Goal: Transaction & Acquisition: Purchase product/service

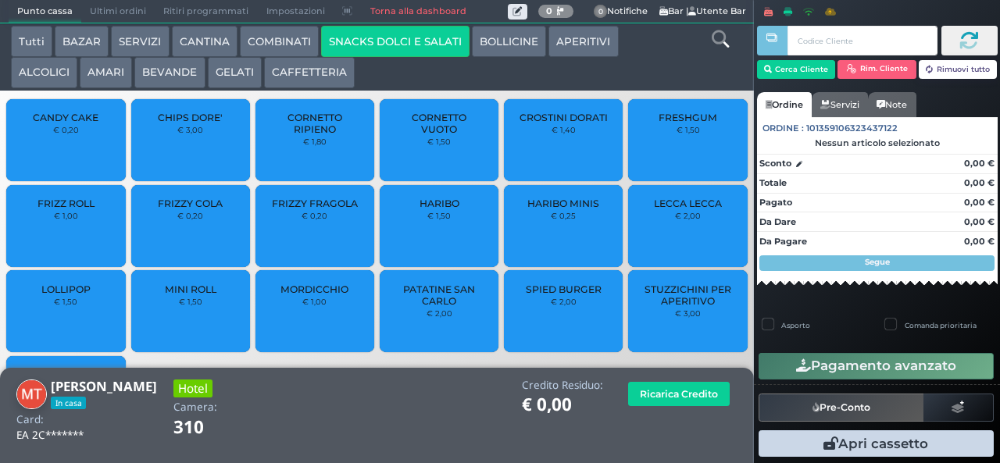
click at [33, 170] on div "CANDY CAKE € 0,20" at bounding box center [65, 140] width 119 height 82
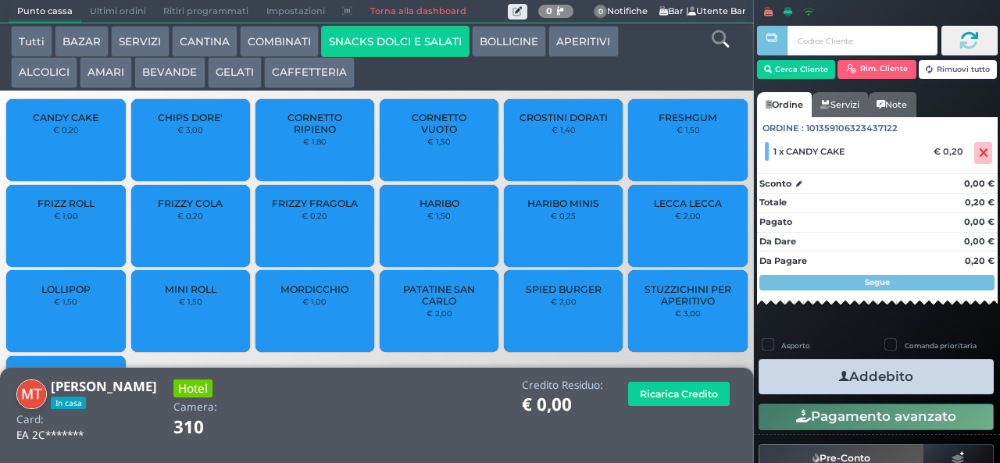
click at [839, 376] on icon "button" at bounding box center [844, 377] width 10 height 16
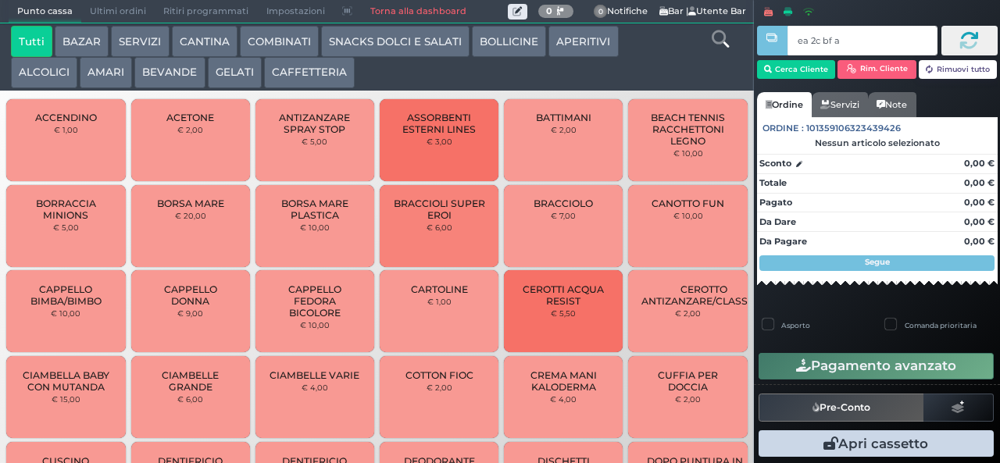
type input "ea 2c bf a4"
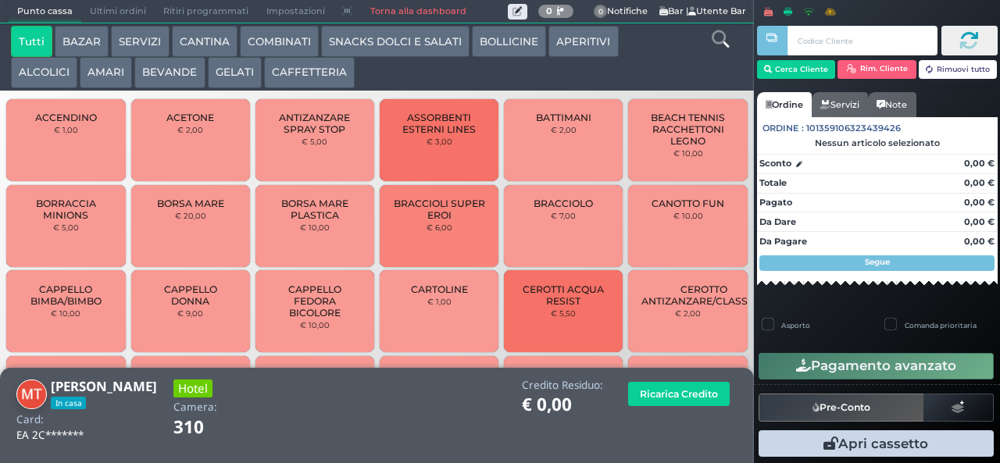
click at [382, 42] on button "SNACKS DOLCI E SALATI" at bounding box center [395, 41] width 148 height 31
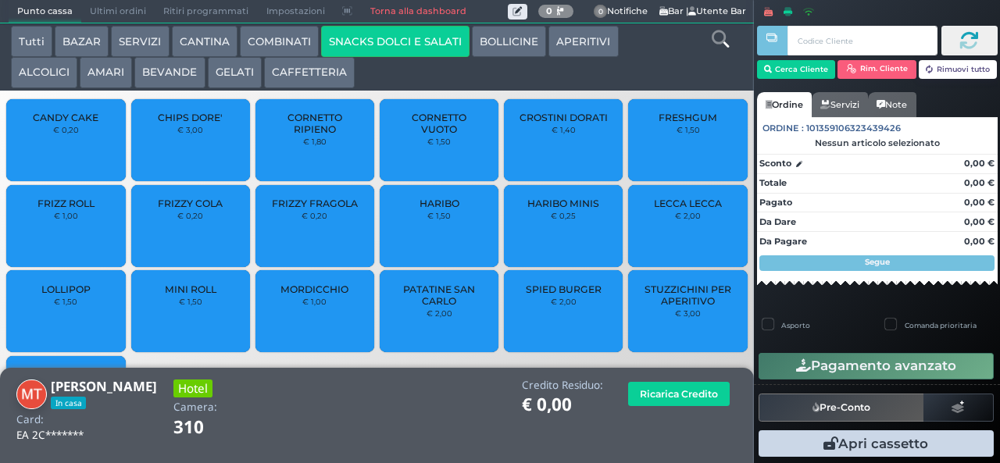
click at [63, 123] on span "CANDY CAKE" at bounding box center [66, 118] width 66 height 12
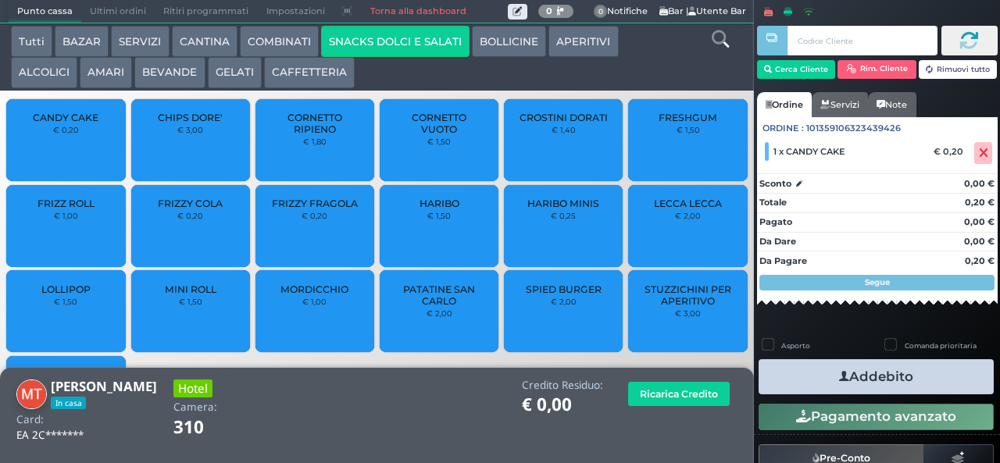
click at [809, 377] on button "Addebito" at bounding box center [876, 376] width 235 height 35
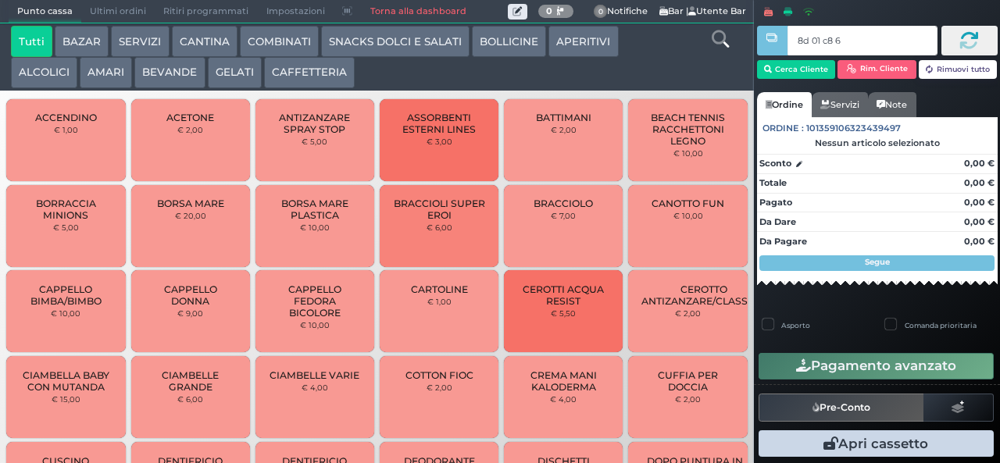
type input "8d 01 c8 65"
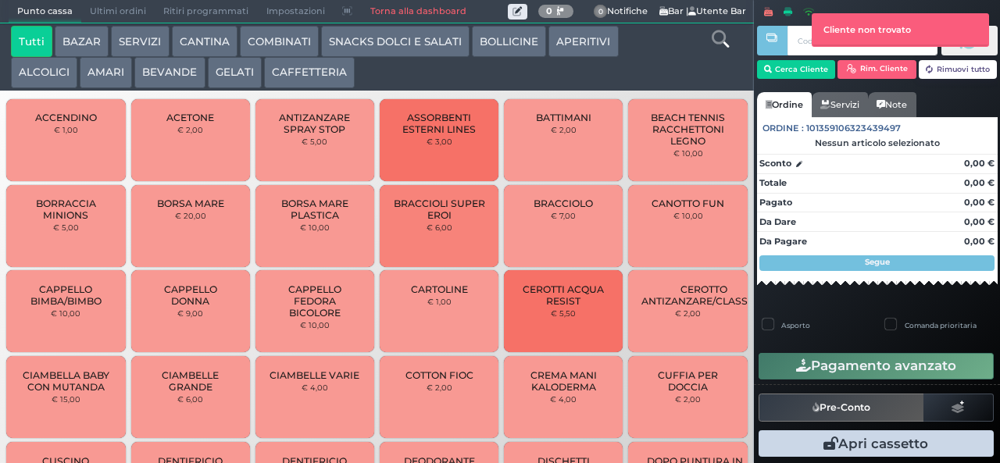
click at [772, 61] on div at bounding box center [771, 220] width 3 height 441
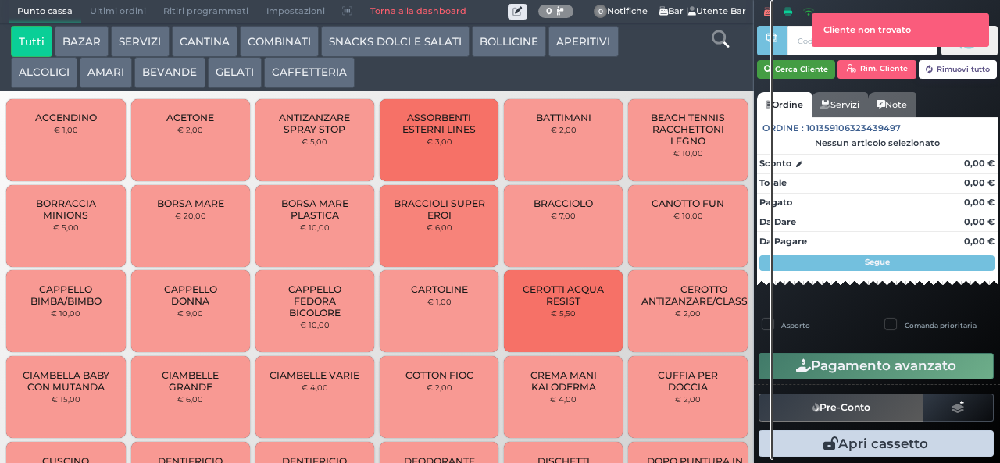
click at [785, 68] on button "Cerca Cliente" at bounding box center [796, 69] width 79 height 19
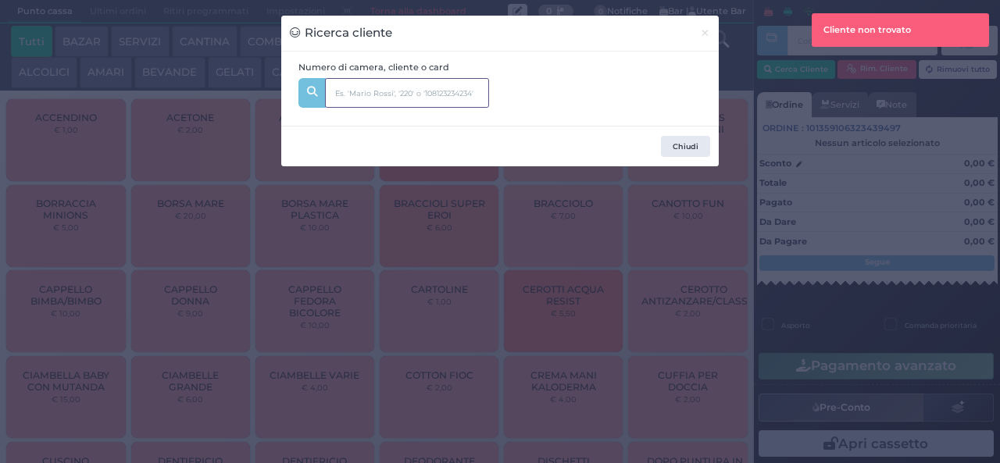
click at [356, 91] on input "text" at bounding box center [407, 93] width 164 height 30
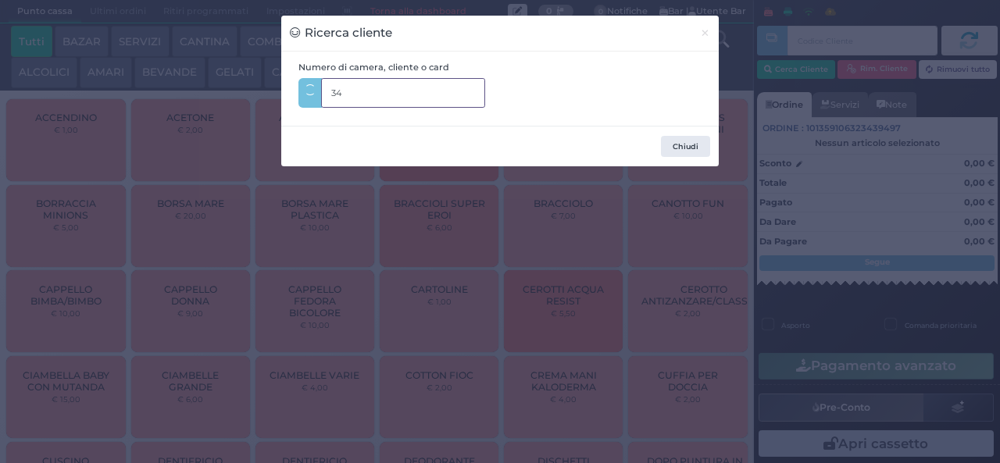
type input "340"
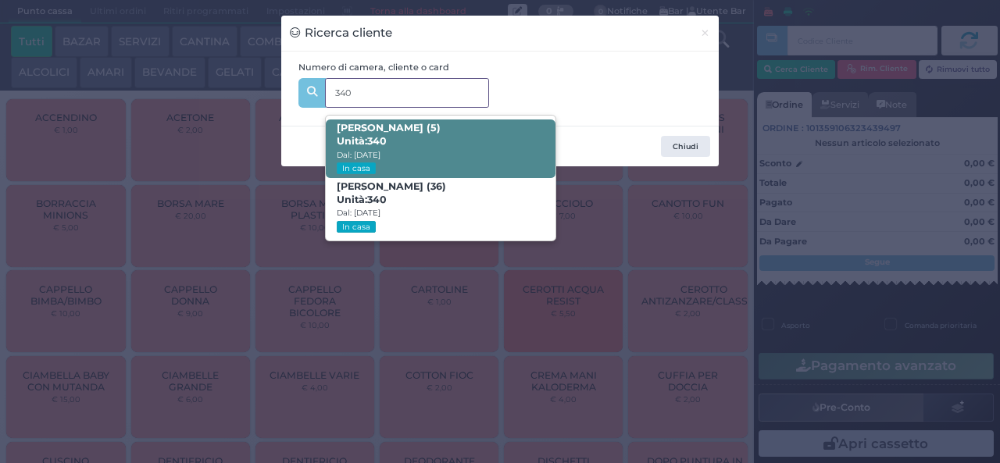
click at [377, 139] on strong "340" at bounding box center [377, 141] width 20 height 12
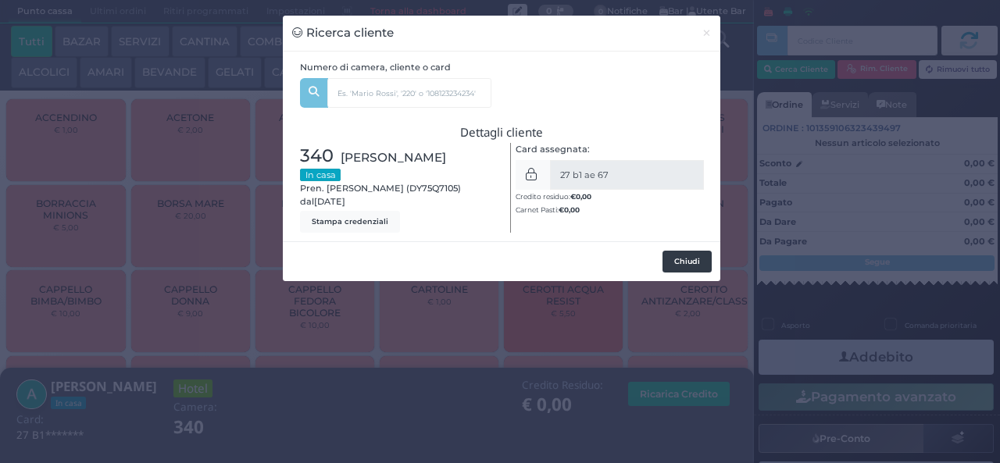
click at [673, 266] on button "Chiudi" at bounding box center [687, 262] width 49 height 22
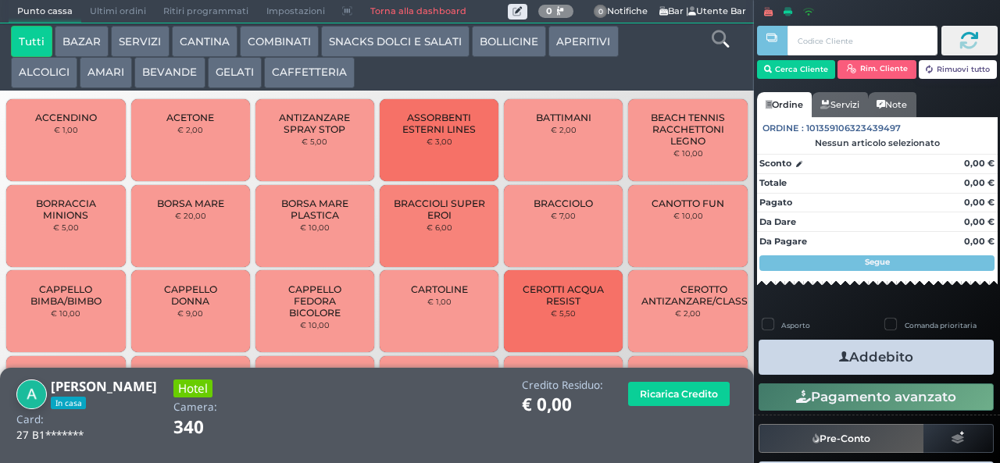
click at [358, 44] on button "SNACKS DOLCI E SALATI" at bounding box center [395, 41] width 148 height 31
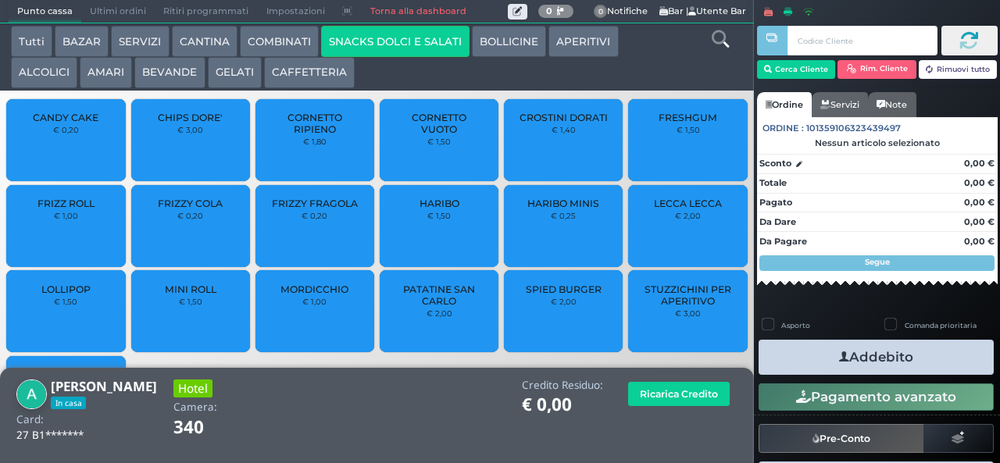
click at [68, 295] on span "LOLLIPOP" at bounding box center [65, 290] width 49 height 12
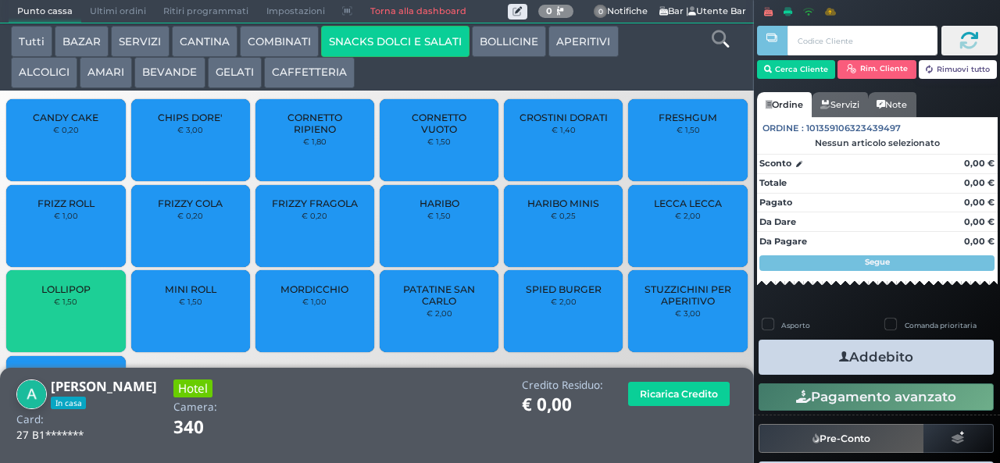
click at [72, 295] on span "LOLLIPOP" at bounding box center [65, 290] width 49 height 12
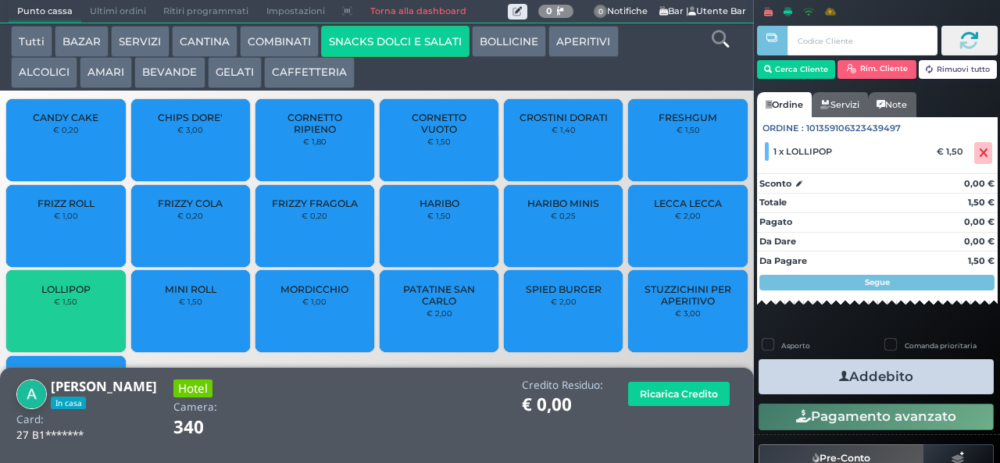
click at [74, 295] on span "LOLLIPOP" at bounding box center [65, 290] width 49 height 12
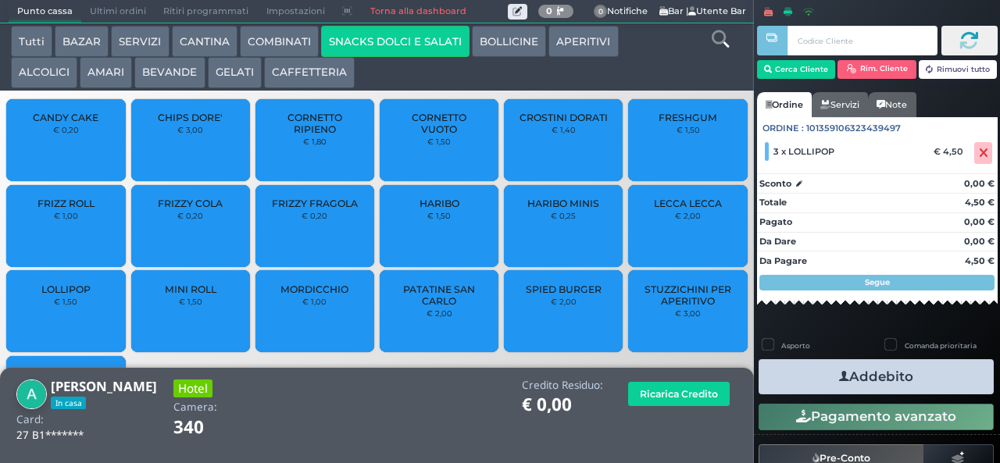
click at [810, 369] on button "Addebito" at bounding box center [876, 376] width 235 height 35
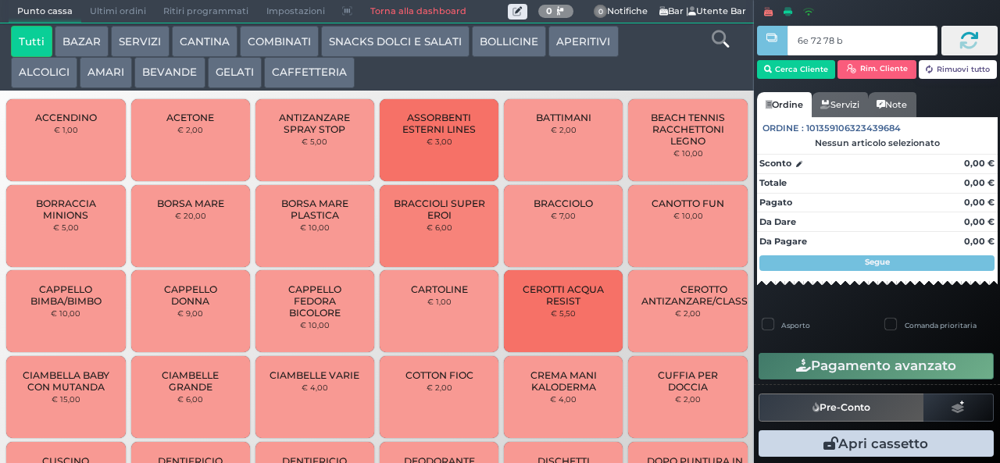
type input "6e 72 78 b9"
click at [384, 41] on button "SNACKS DOLCI E SALATI" at bounding box center [395, 41] width 148 height 31
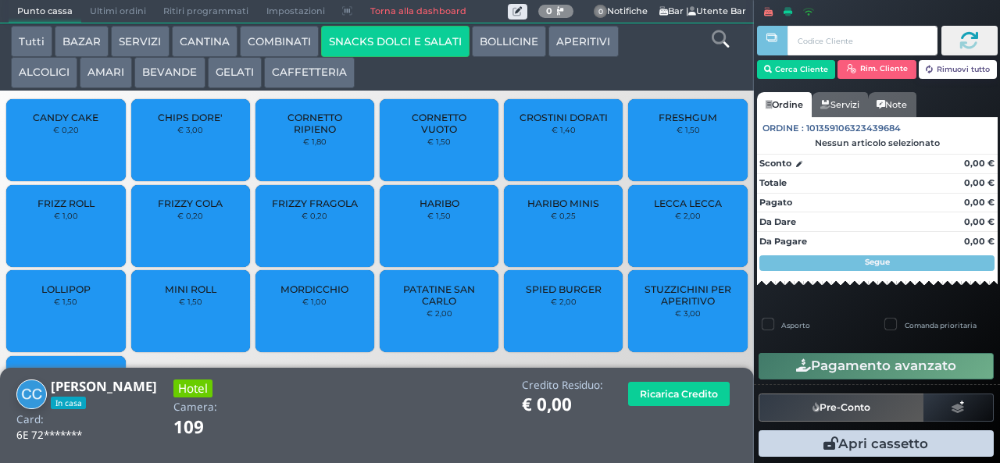
click at [185, 156] on div "CHIPS DORE' € 3,00" at bounding box center [190, 140] width 119 height 82
click at [181, 156] on div "CHIPS DORE' € 3,00" at bounding box center [190, 140] width 119 height 82
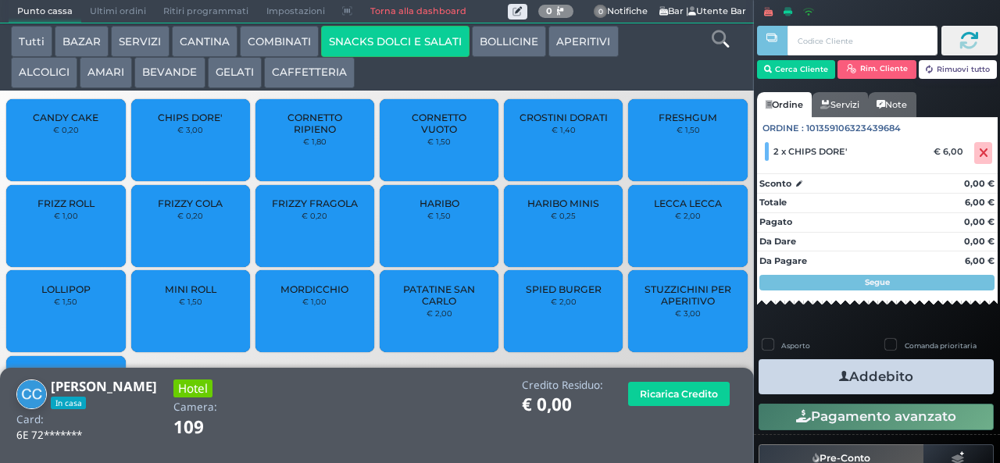
click at [426, 307] on span "PATATINE SAN CARLO" at bounding box center [439, 295] width 93 height 23
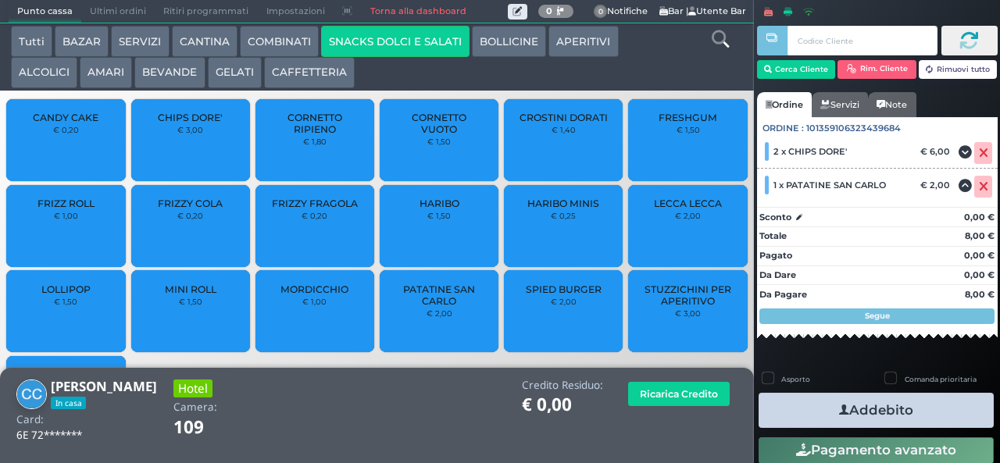
click at [839, 409] on icon "button" at bounding box center [844, 410] width 10 height 16
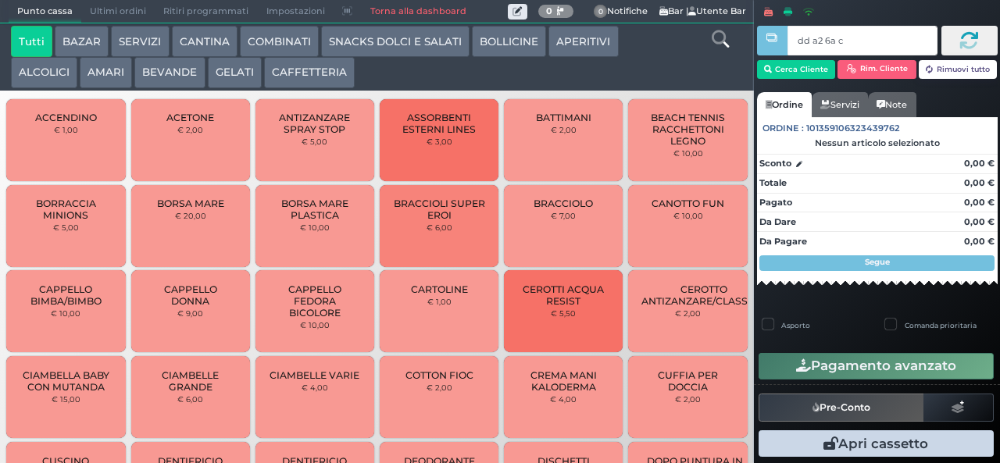
type input "dd a2 6a c3"
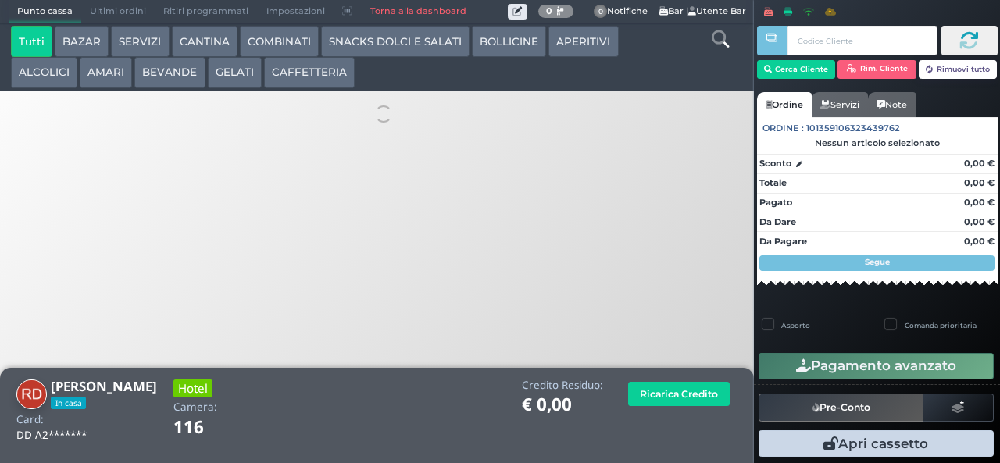
click at [331, 58] on button "CAFFETTERIA" at bounding box center [309, 72] width 91 height 31
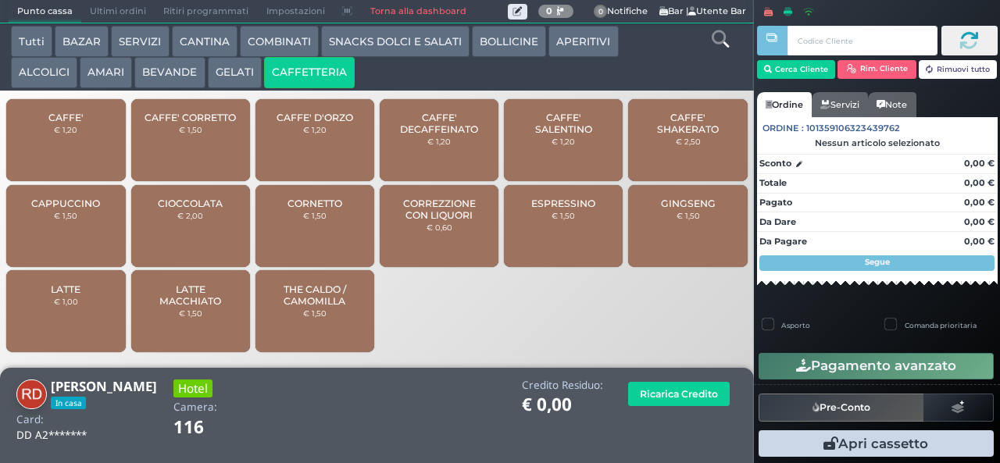
click at [363, 52] on button "SNACKS DOLCI E SALATI" at bounding box center [395, 41] width 148 height 31
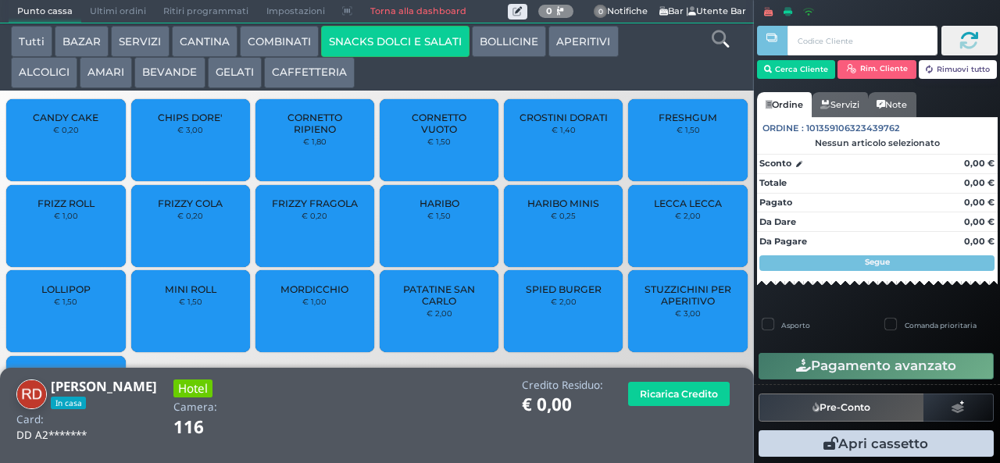
click at [164, 123] on span "CHIPS DORE'" at bounding box center [190, 118] width 65 height 12
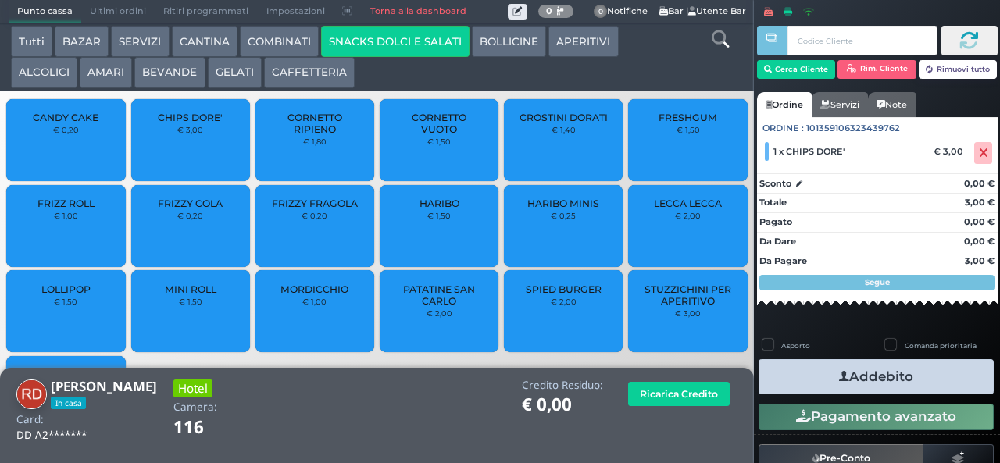
click at [839, 376] on icon "button" at bounding box center [844, 377] width 10 height 16
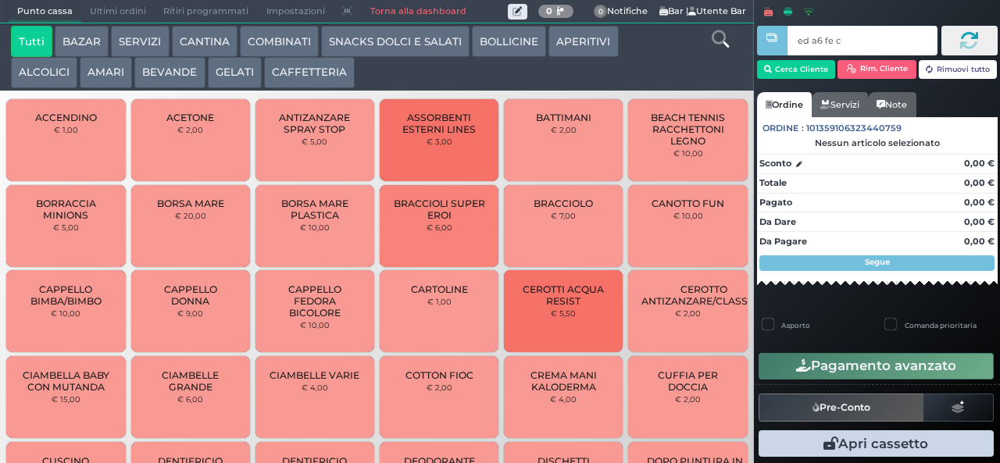
type input "ed a6 fe c2"
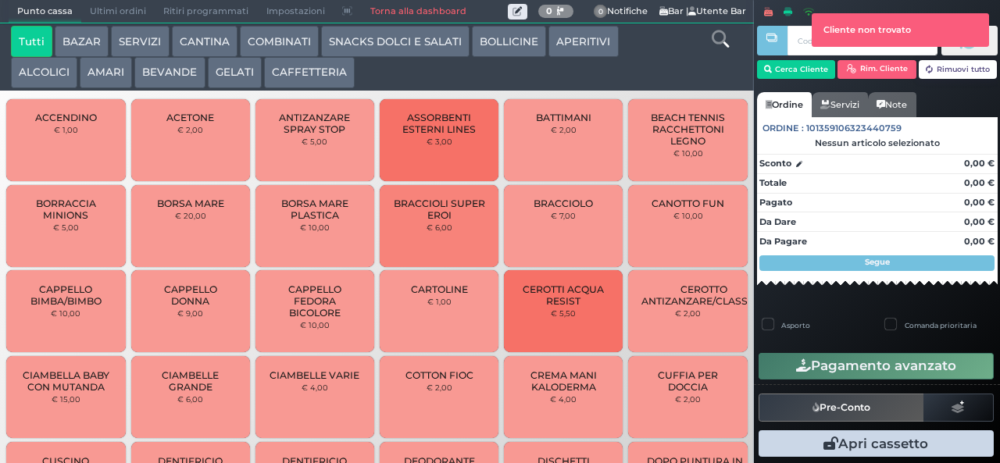
click at [772, 81] on div at bounding box center [771, 230] width 3 height 460
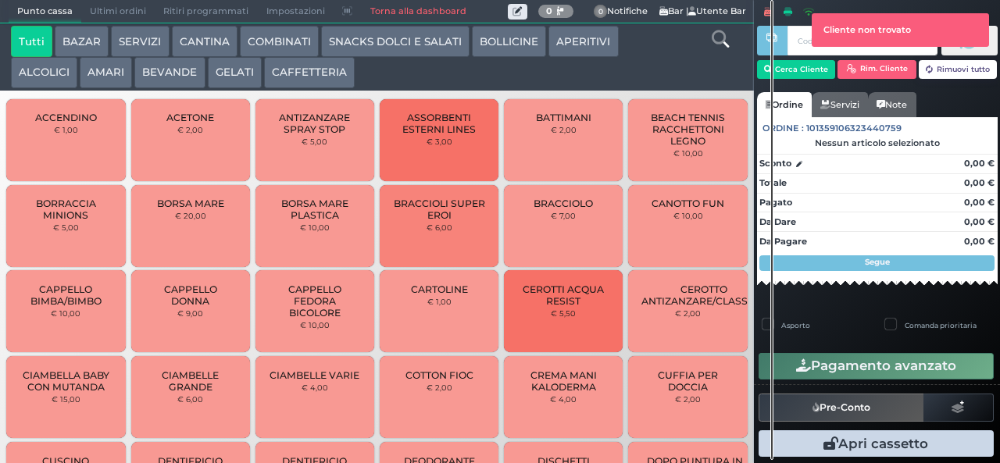
click at [278, 406] on div "CIAMBELLE VARIE € 4,00" at bounding box center [315, 397] width 119 height 82
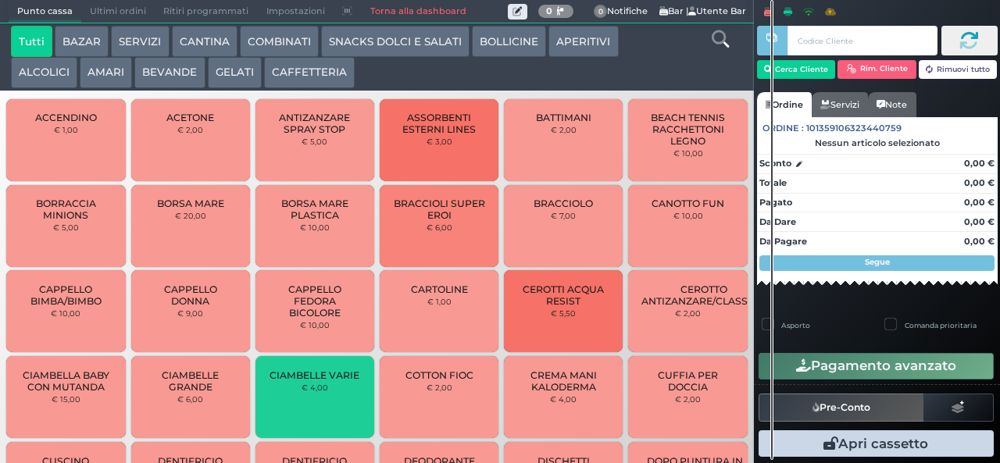
click at [256, 417] on div "CIAMBELLE VARIE € 4,00" at bounding box center [315, 397] width 119 height 82
click at [257, 424] on div "CIAMBELLE VARIE € 4,00" at bounding box center [315, 397] width 119 height 82
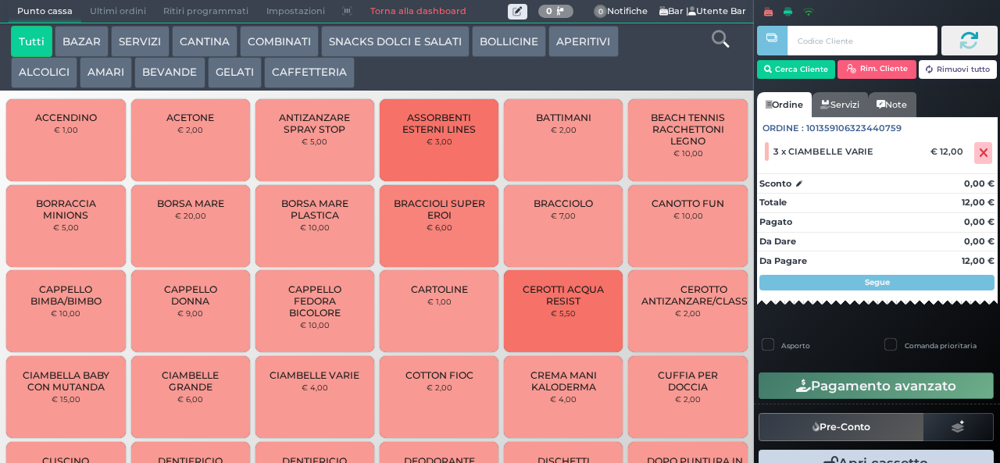
click at [231, 393] on span "CIAMBELLE GRANDE" at bounding box center [190, 381] width 93 height 23
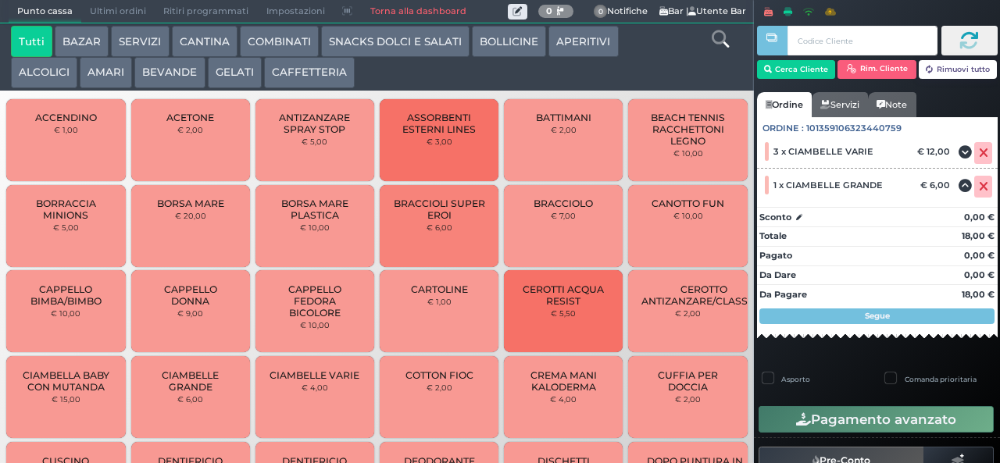
click at [225, 393] on span "CIAMBELLE GRANDE" at bounding box center [190, 381] width 93 height 23
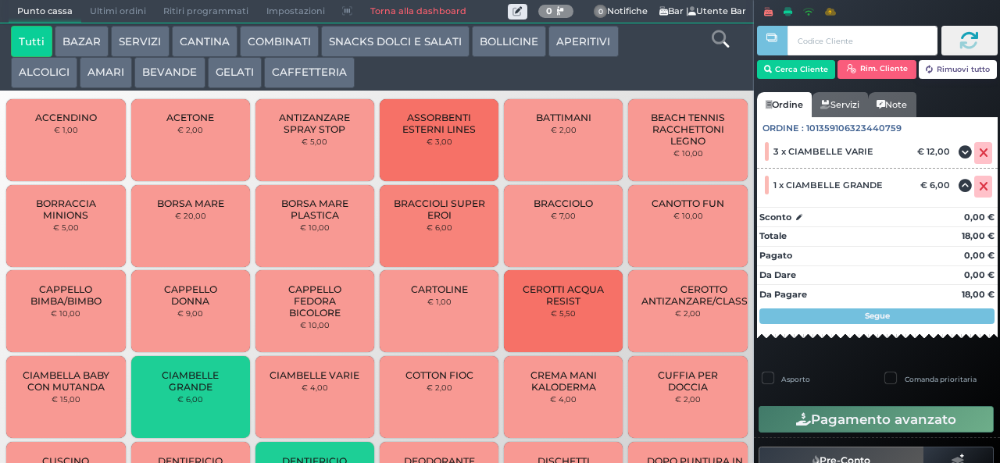
click at [279, 457] on span "DENTIFRICIO MENTADENT MINI" at bounding box center [315, 467] width 93 height 23
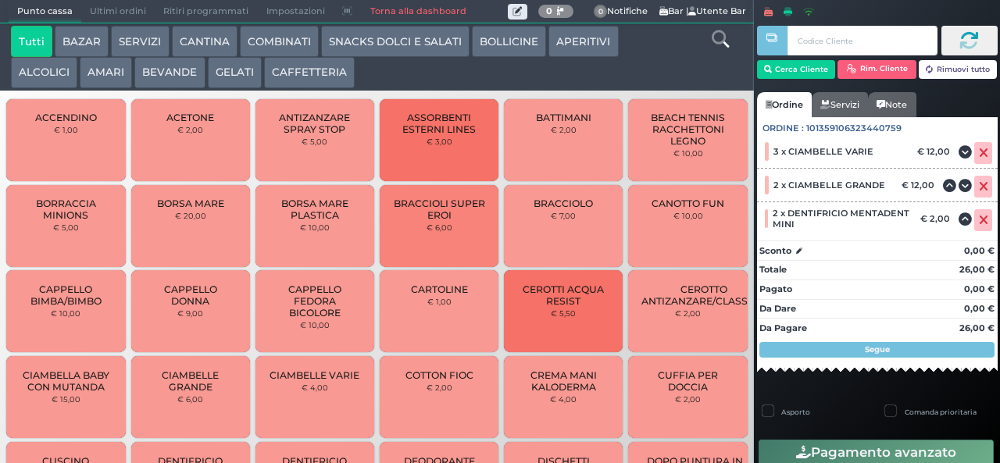
click at [349, 456] on span "DENTIFRICIO MENTADENT MINI" at bounding box center [315, 467] width 93 height 23
click at [393, 459] on span "DEODORANTE STICK" at bounding box center [439, 467] width 93 height 23
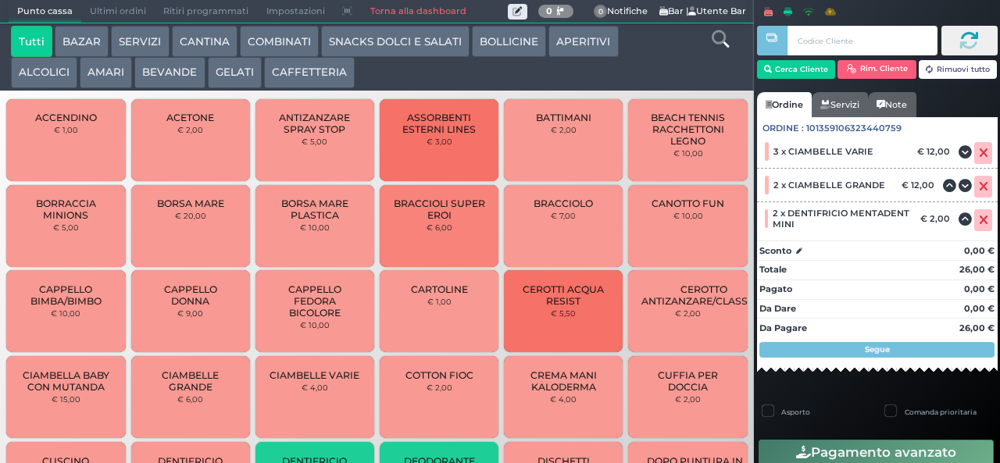
click at [393, 459] on span "DEODORANTE STICK" at bounding box center [439, 467] width 93 height 23
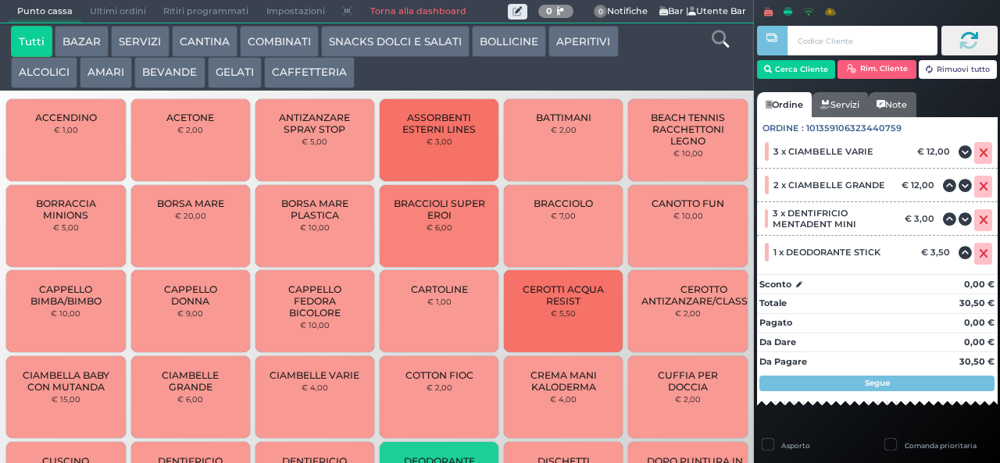
click at [393, 463] on span "DEODORANTE STICK" at bounding box center [439, 467] width 93 height 23
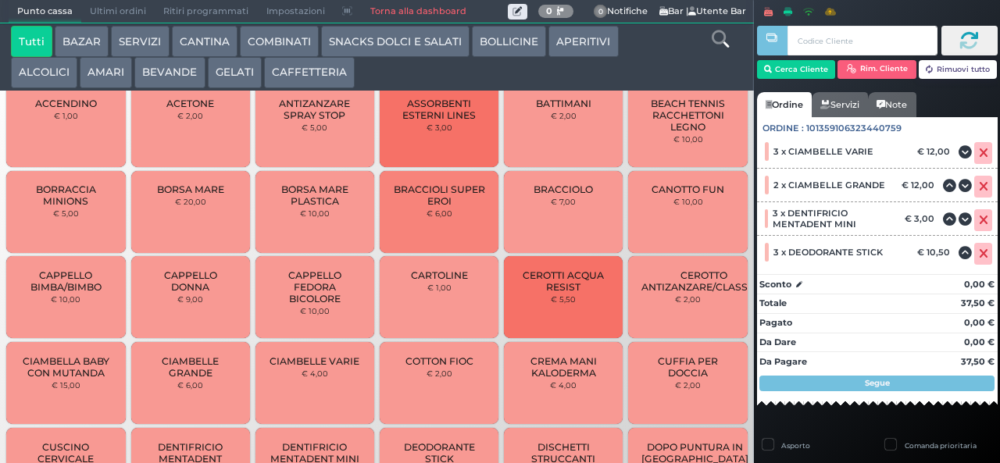
scroll to position [16, 0]
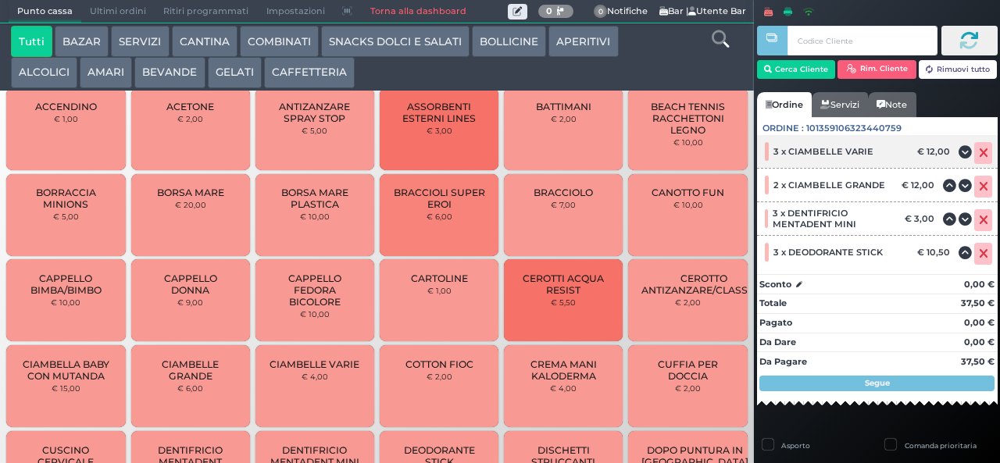
click at [979, 154] on icon at bounding box center [983, 153] width 9 height 1
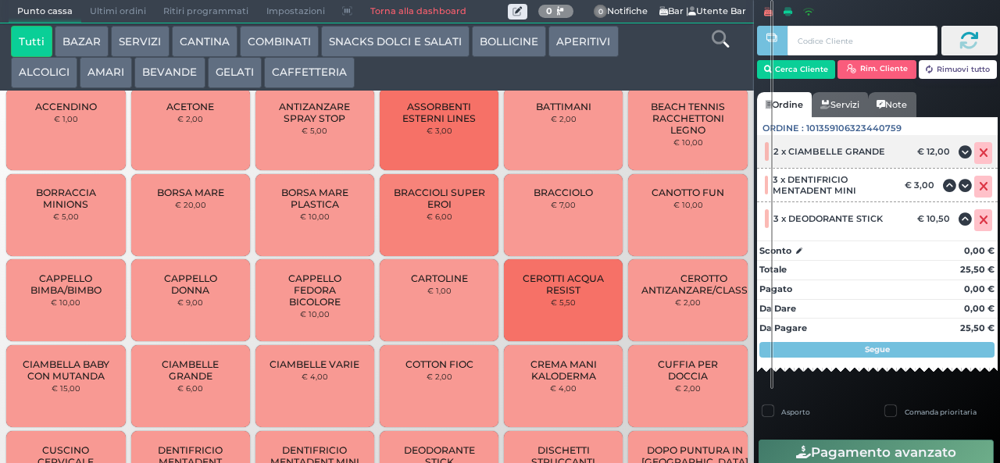
click at [979, 153] on icon at bounding box center [983, 153] width 9 height 1
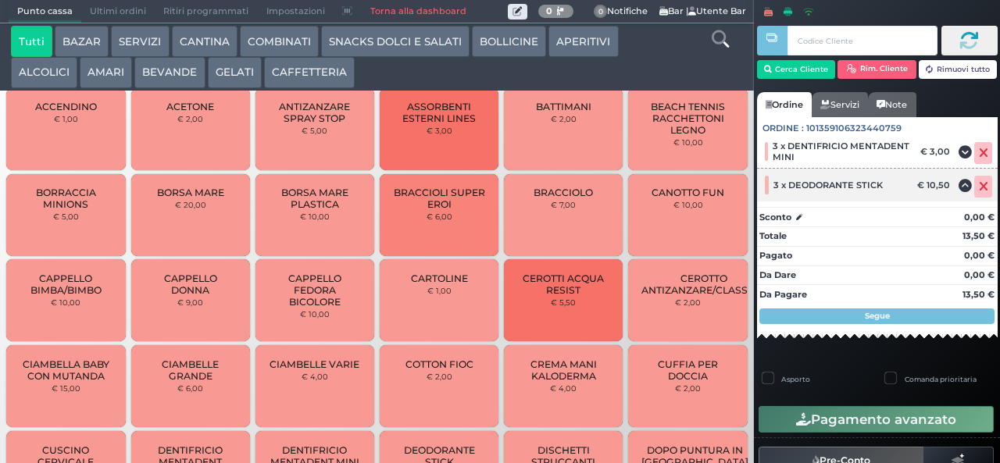
click at [979, 187] on icon at bounding box center [983, 187] width 9 height 1
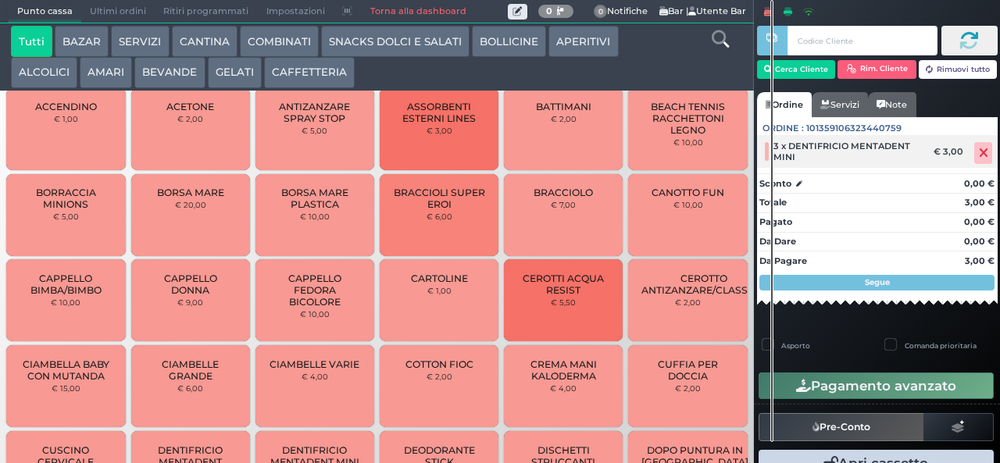
click at [979, 153] on icon at bounding box center [983, 153] width 9 height 1
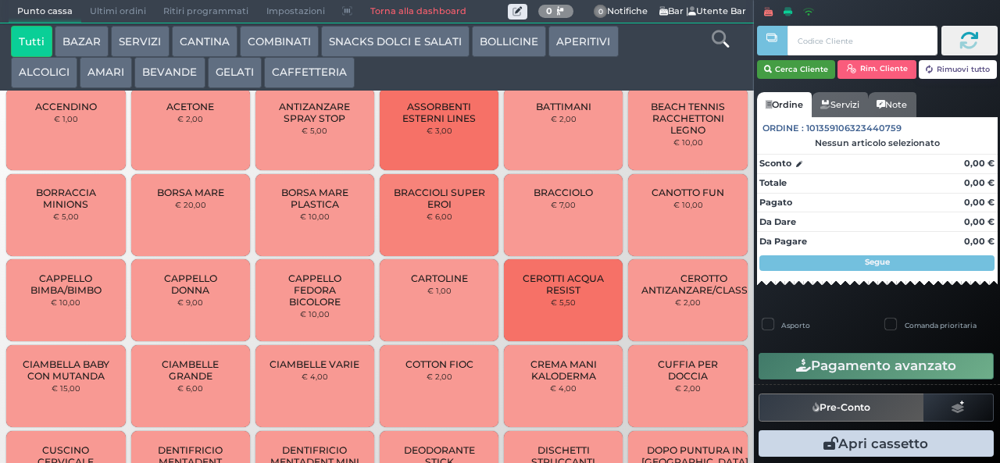
click at [789, 67] on button "Cerca Cliente" at bounding box center [796, 69] width 79 height 19
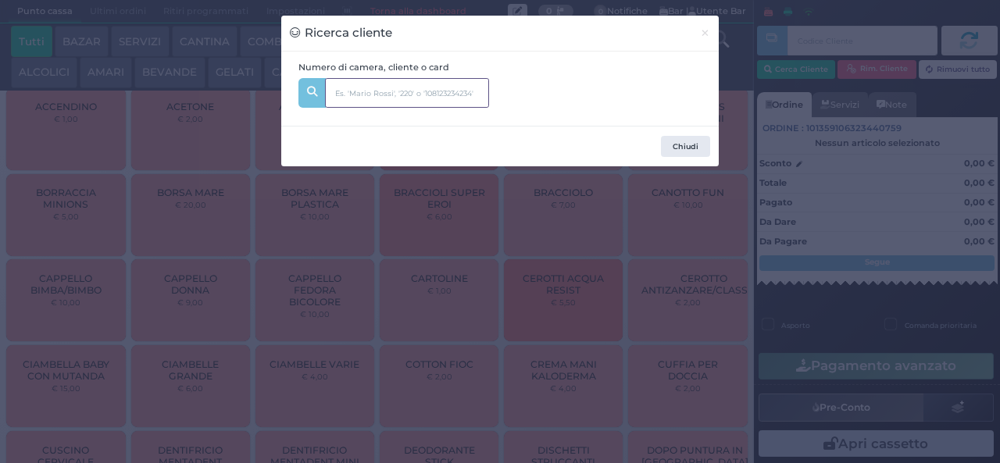
click at [355, 89] on input "text" at bounding box center [407, 93] width 164 height 30
type input "231"
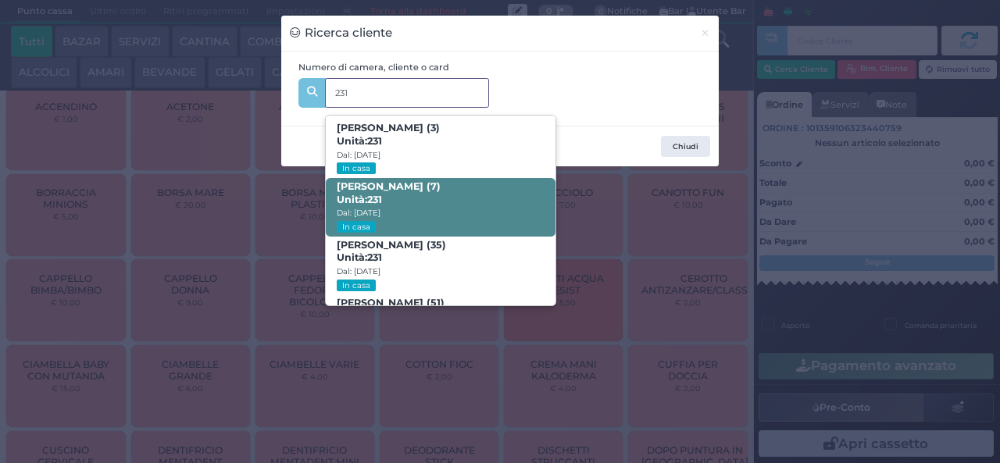
click at [375, 200] on strong "231" at bounding box center [374, 200] width 15 height 12
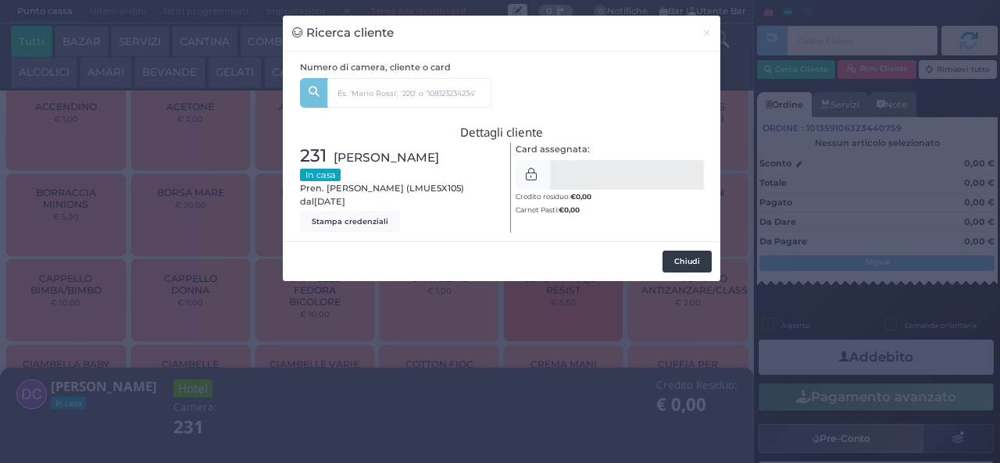
click at [685, 264] on button "Chiudi" at bounding box center [687, 262] width 49 height 22
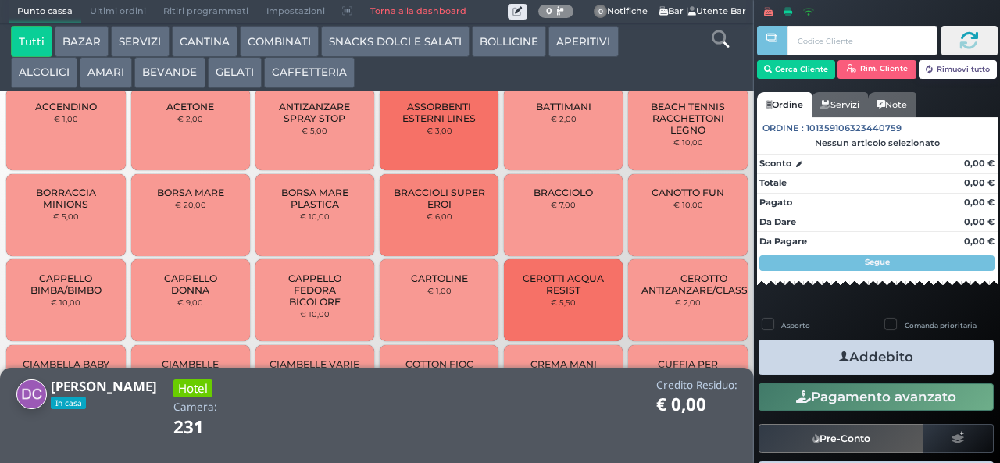
click at [839, 356] on icon "button" at bounding box center [844, 357] width 10 height 16
click at [225, 77] on button "GELATI" at bounding box center [235, 72] width 54 height 31
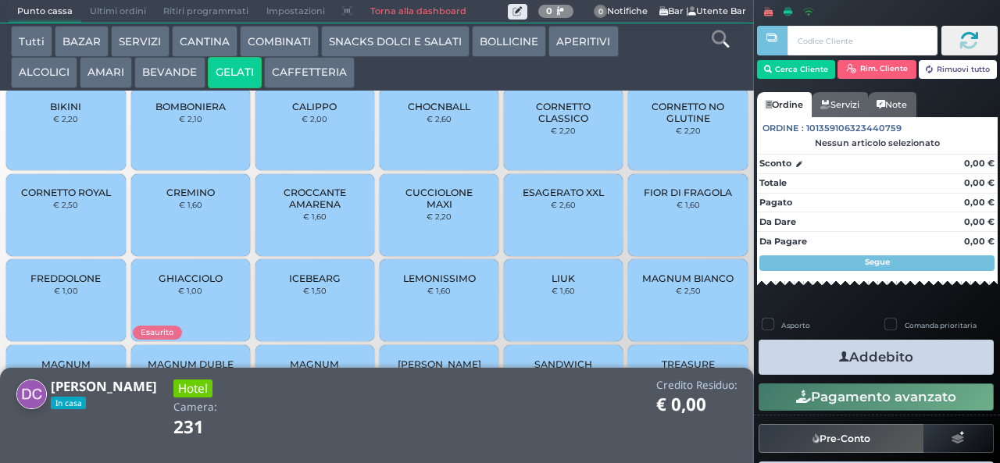
click at [291, 210] on span "CROCCANTE AMARENA" at bounding box center [315, 198] width 93 height 23
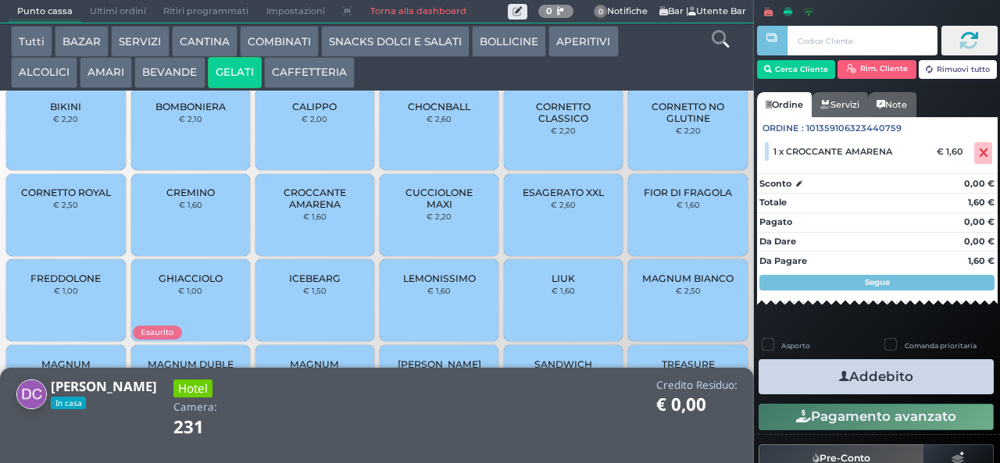
click at [815, 369] on button "Addebito" at bounding box center [876, 376] width 235 height 35
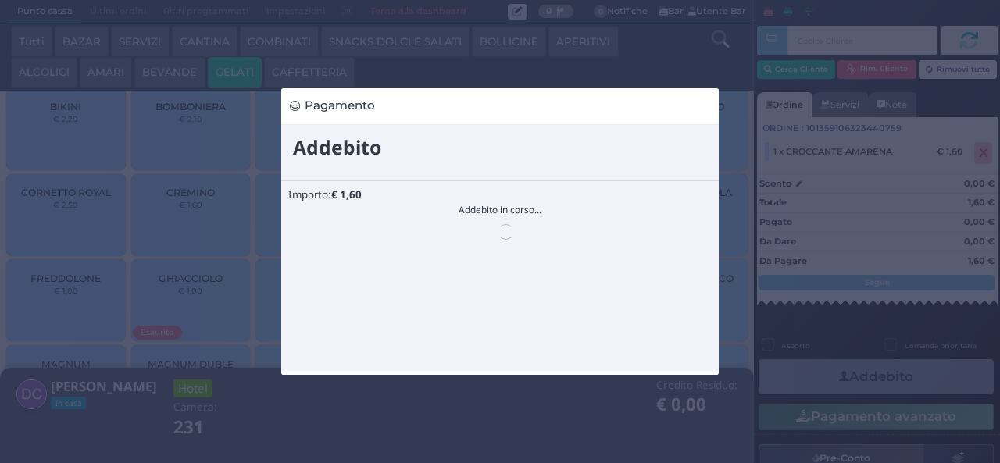
scroll to position [0, 0]
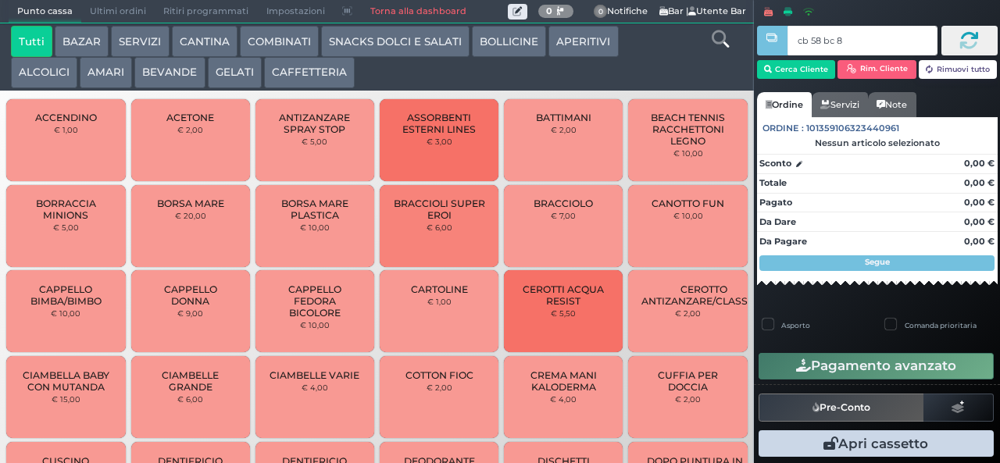
type input "cb 58 bc 8b"
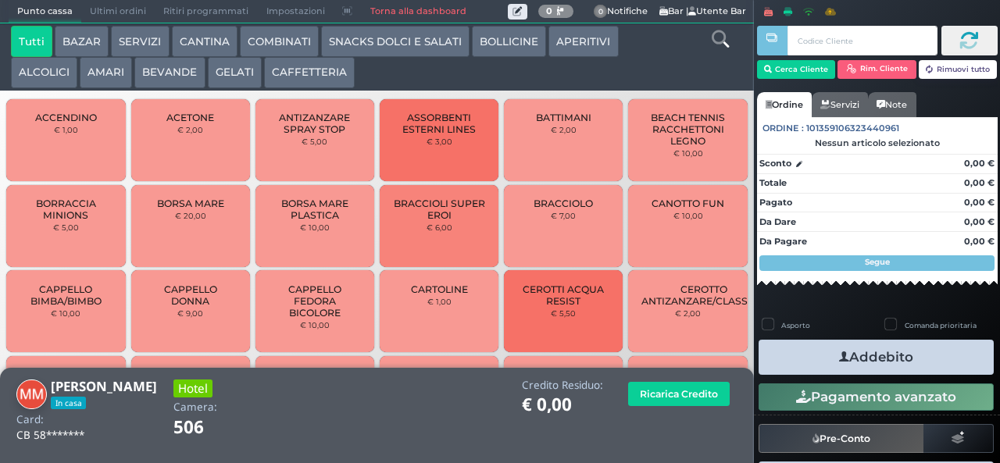
click at [175, 73] on button "BEVANDE" at bounding box center [169, 72] width 70 height 31
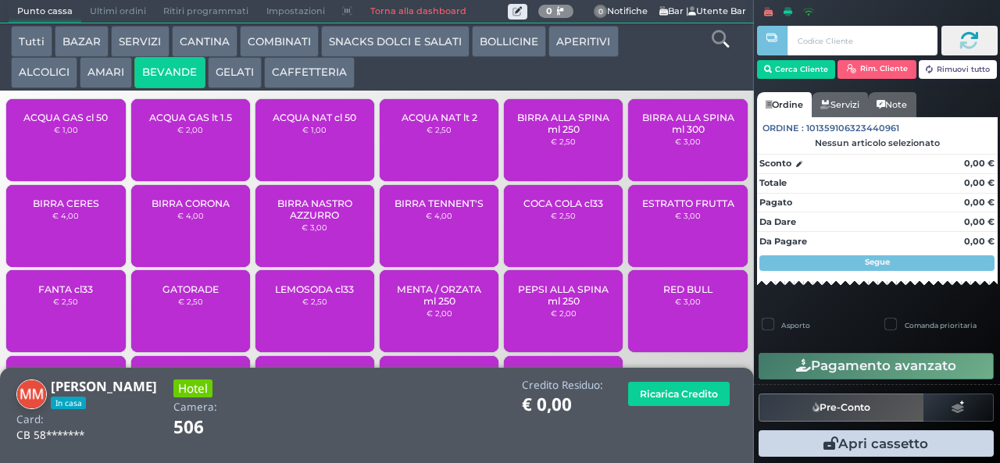
click at [305, 123] on span "ACQUA NAT cl 50" at bounding box center [315, 118] width 84 height 12
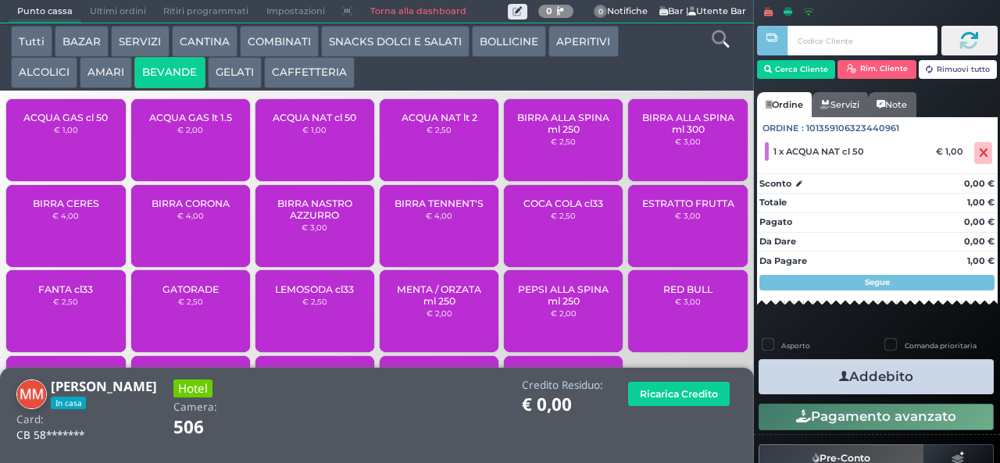
click at [839, 372] on icon "button" at bounding box center [844, 377] width 10 height 16
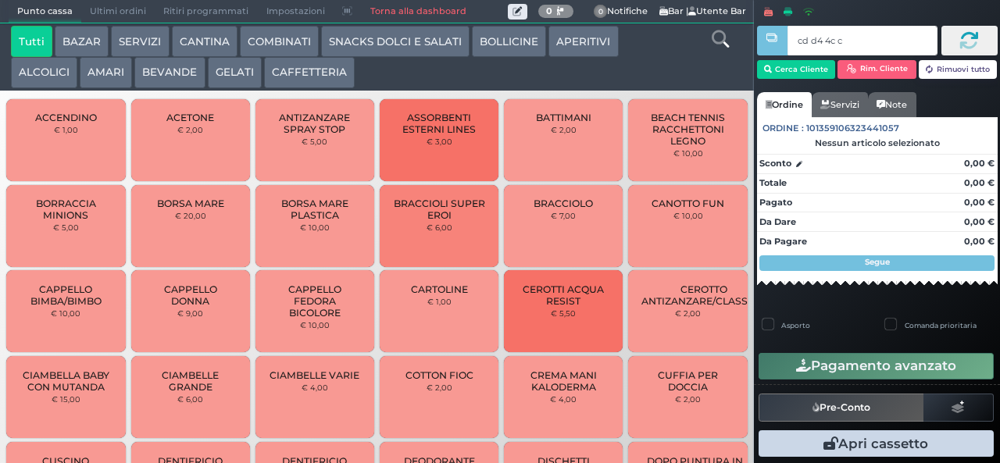
type input "cd d4 4c c3"
click at [0, 0] on div at bounding box center [0, 0] width 0 height 0
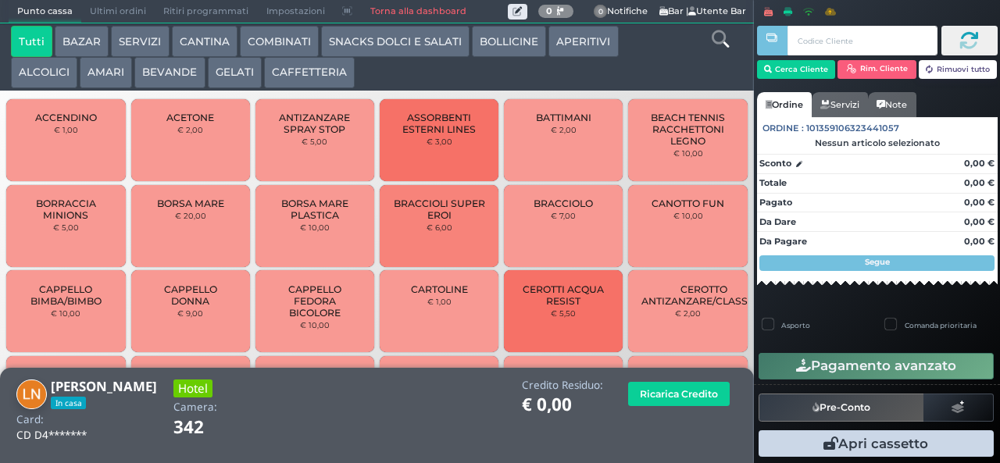
click at [232, 73] on button "GELATI" at bounding box center [235, 72] width 54 height 31
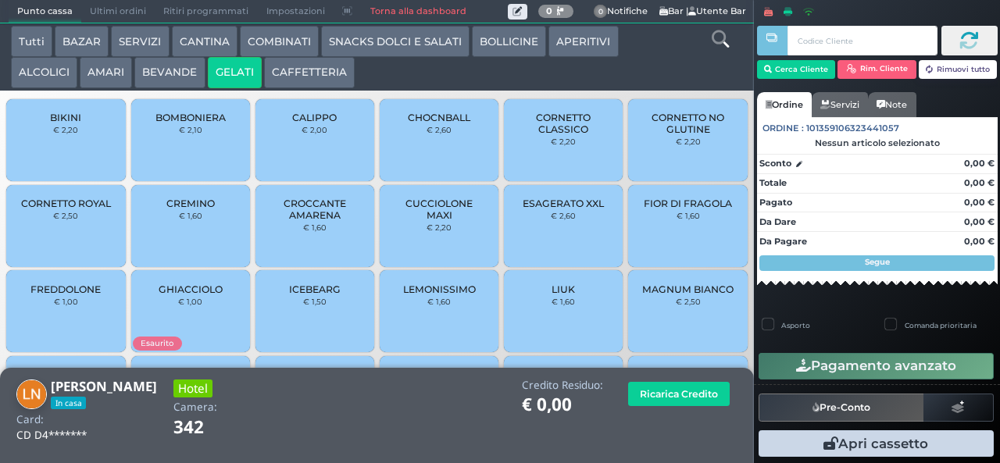
click at [444, 152] on div "CHOCNBALL € 2,60" at bounding box center [439, 140] width 119 height 82
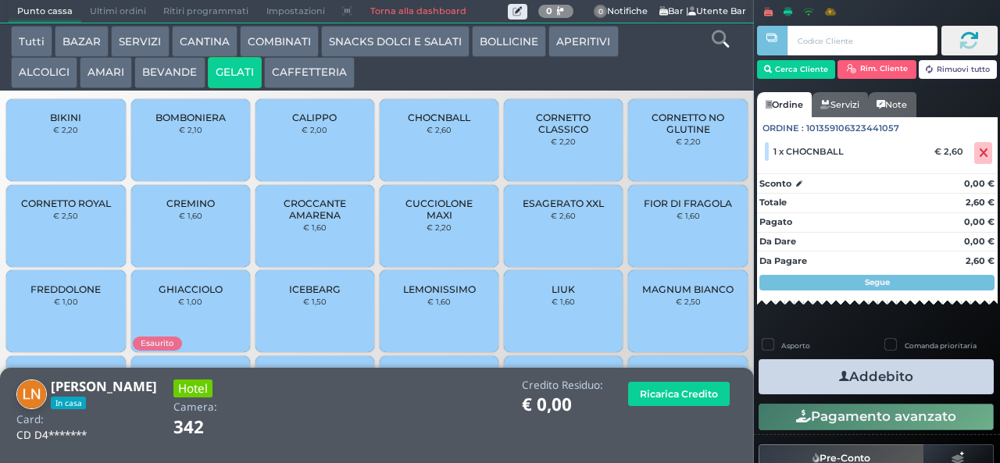
click at [839, 376] on icon "button" at bounding box center [844, 377] width 10 height 16
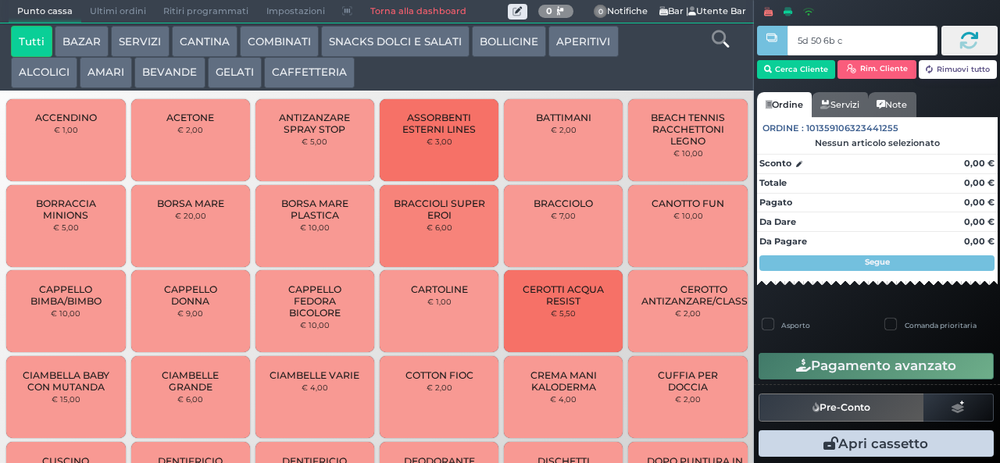
type input "5d 50 6b c3"
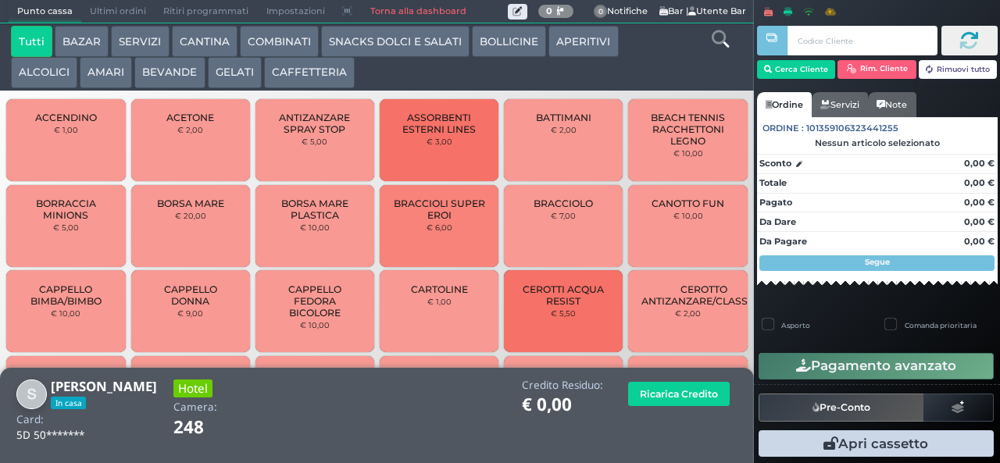
click at [381, 44] on button "SNACKS DOLCI E SALATI" at bounding box center [395, 41] width 148 height 31
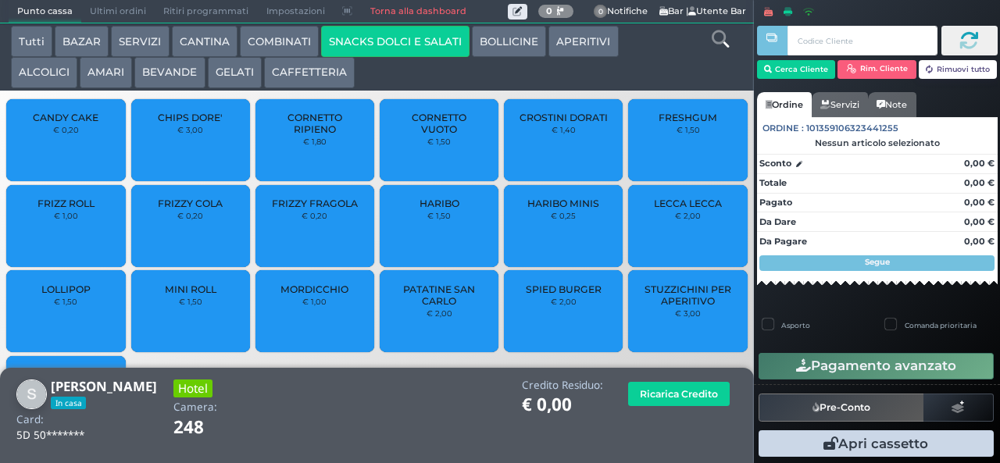
click at [422, 307] on span "PATATINE SAN CARLO" at bounding box center [439, 295] width 93 height 23
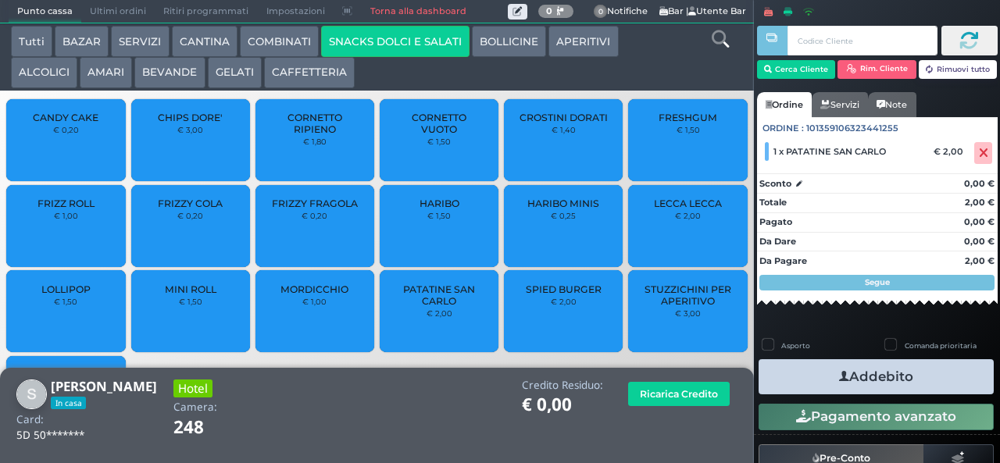
click at [427, 307] on span "PATATINE SAN CARLO" at bounding box center [439, 295] width 93 height 23
click at [799, 367] on button "Addebito" at bounding box center [876, 376] width 235 height 35
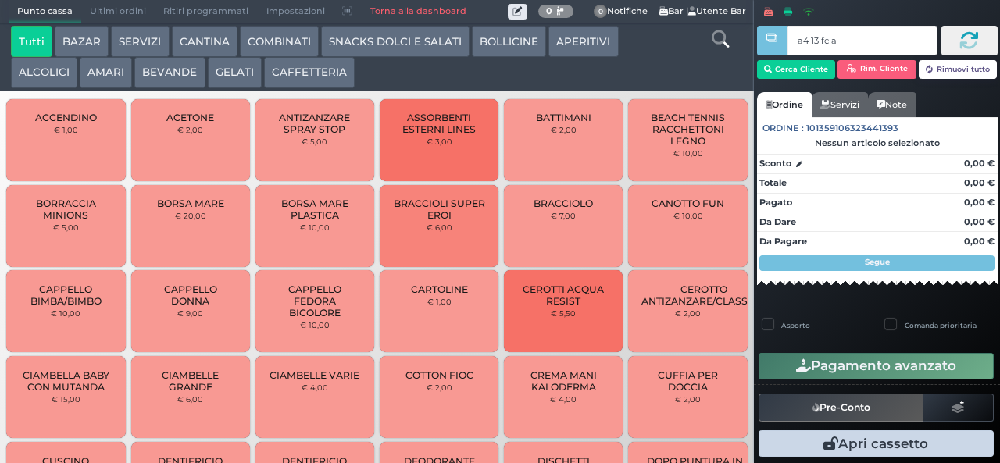
type input "a4 13 fc af"
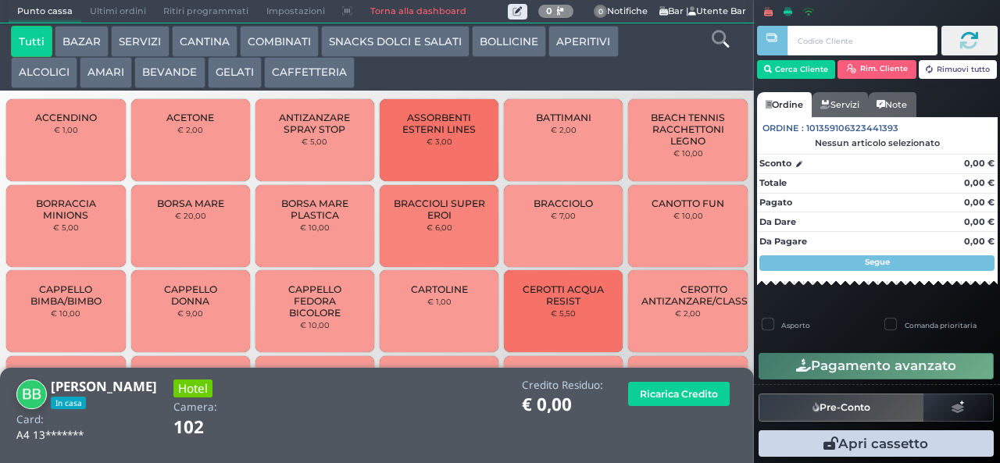
click at [227, 63] on button "GELATI" at bounding box center [235, 72] width 54 height 31
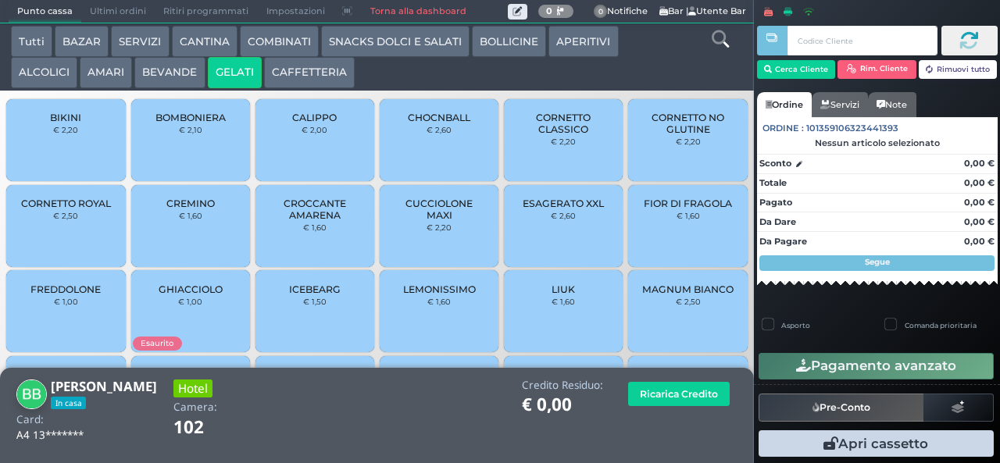
click at [431, 123] on span "CHOCNBALL" at bounding box center [439, 118] width 63 height 12
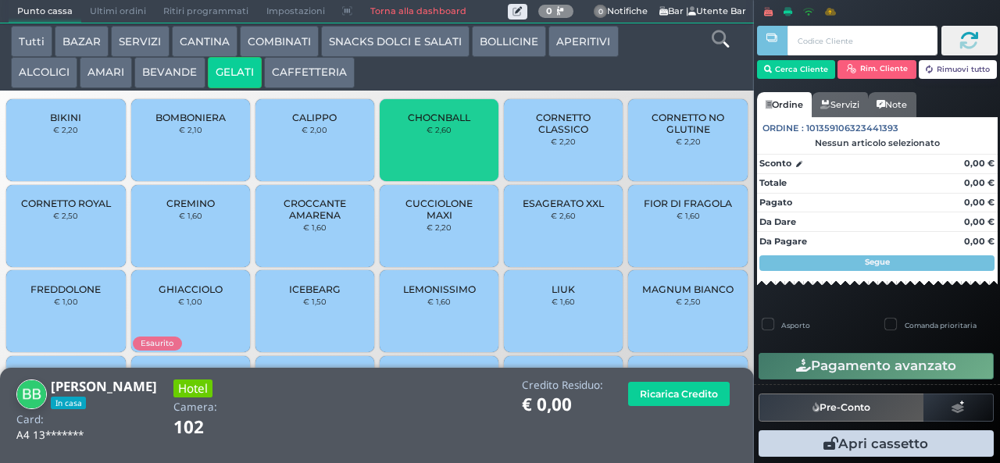
click at [447, 123] on span "CHOCNBALL" at bounding box center [439, 118] width 63 height 12
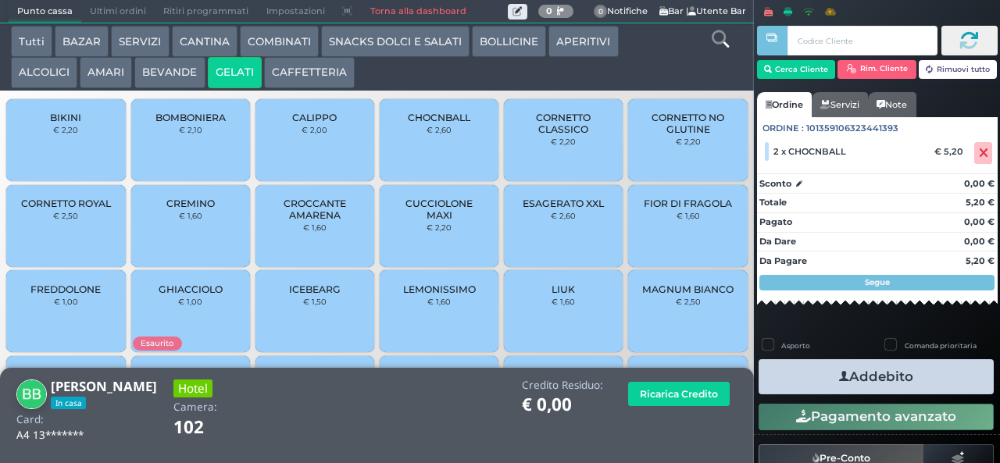
click at [839, 376] on icon "button" at bounding box center [844, 377] width 10 height 16
